Goal: Task Accomplishment & Management: Use online tool/utility

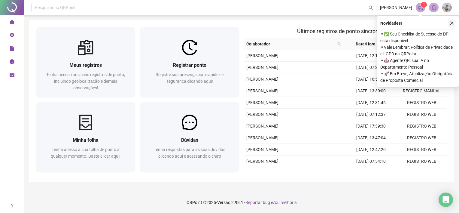
click at [453, 23] on icon "close" at bounding box center [451, 23] width 4 height 4
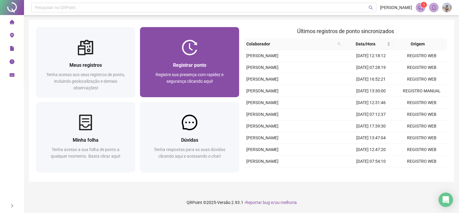
click at [218, 64] on div "Registrar ponto" at bounding box center [189, 65] width 85 height 8
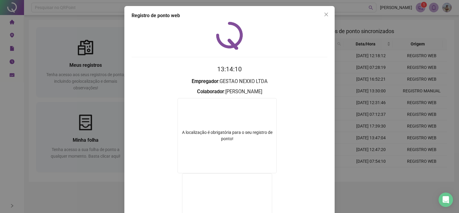
click at [359, 126] on div "Registro de ponto web 13:14:10 Empregador : GESTAO NEXXO LTDA Colaborador : SAM…" at bounding box center [229, 106] width 459 height 213
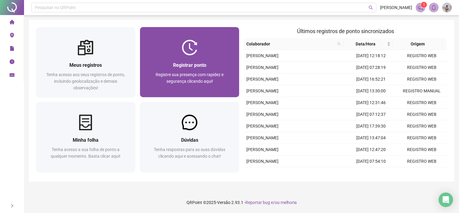
click at [191, 58] on div "Registrar ponto Registre sua presença com rapidez e segurança clicando aqui!" at bounding box center [189, 76] width 99 height 42
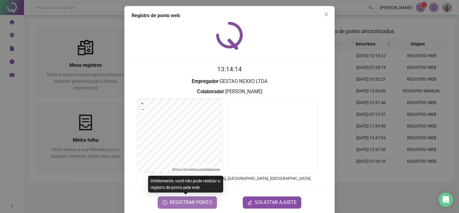
click at [192, 201] on span "REGISTRAR PONTO" at bounding box center [191, 201] width 42 height 7
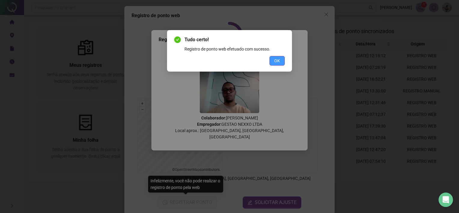
click at [274, 63] on span "OK" at bounding box center [277, 60] width 6 height 7
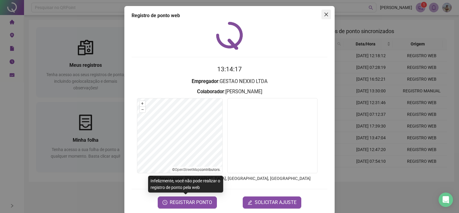
click at [324, 14] on icon "close" at bounding box center [326, 15] width 4 height 4
